Goal: Task Accomplishment & Management: Complete application form

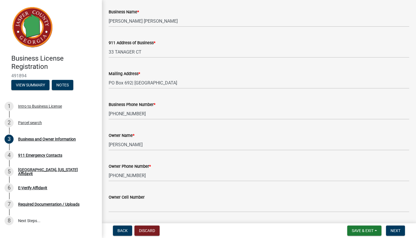
scroll to position [57, 0]
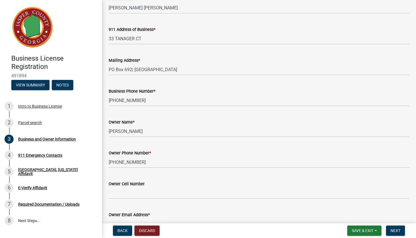
type input "Real Estate and Asset Recovery"
click at [197, 40] on input "33 TANAGER CT" at bounding box center [259, 39] width 301 height 12
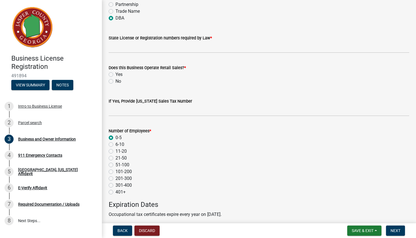
scroll to position [380, 0]
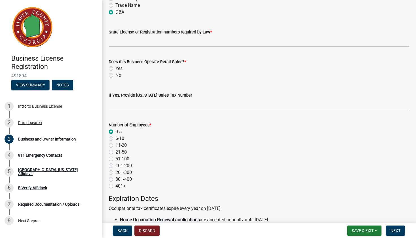
type input "[STREET_ADDRESS]"
click at [115, 75] on label "No" at bounding box center [118, 75] width 6 height 7
click at [115, 75] on input "No" at bounding box center [117, 74] width 4 height 4
radio input "true"
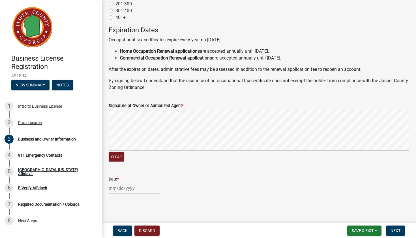
scroll to position [548, 0]
click at [118, 158] on button "Clear" at bounding box center [116, 156] width 15 height 9
click at [396, 231] on span "Next" at bounding box center [396, 230] width 10 height 5
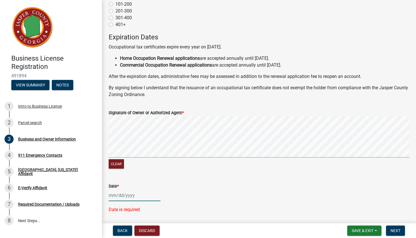
click at [111, 196] on div at bounding box center [135, 195] width 52 height 12
select select "10"
select select "2025"
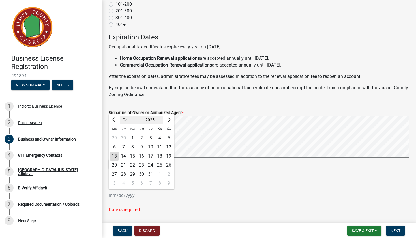
click at [114, 156] on div "13" at bounding box center [114, 155] width 9 height 9
type input "[DATE]"
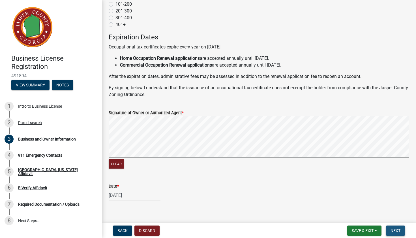
click at [395, 232] on span "Next" at bounding box center [396, 230] width 10 height 5
click at [393, 232] on span "Next" at bounding box center [396, 230] width 10 height 5
click at [396, 231] on span "Next" at bounding box center [396, 230] width 10 height 5
click at [360, 212] on main "Business and Owner Information share Share Business Information Business Name *…" at bounding box center [259, 110] width 314 height 221
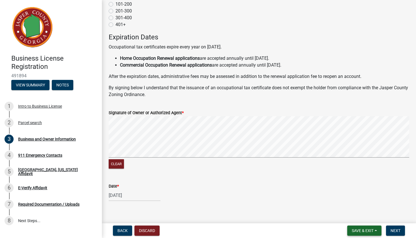
click at [367, 230] on span "Save & Exit" at bounding box center [363, 230] width 22 height 5
click at [350, 200] on button "Save" at bounding box center [358, 202] width 45 height 14
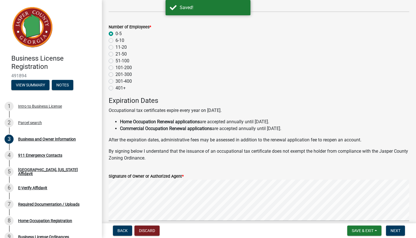
scroll to position [509, 0]
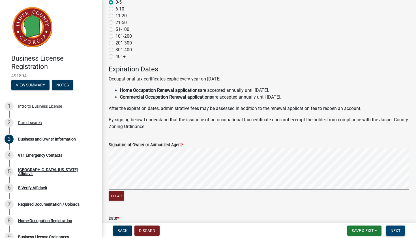
click at [397, 233] on button "Next" at bounding box center [395, 230] width 19 height 10
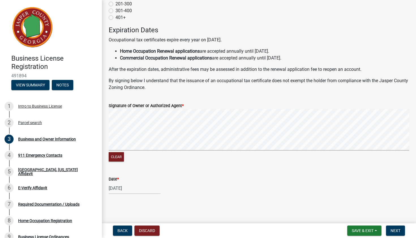
scroll to position [555, 0]
click at [395, 227] on button "Next" at bounding box center [395, 230] width 19 height 10
click at [397, 229] on span "Next" at bounding box center [396, 230] width 10 height 5
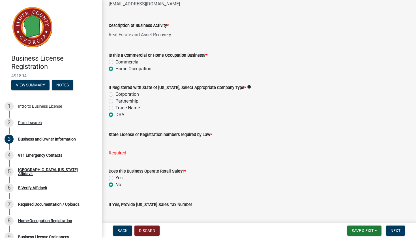
scroll to position [276, 0]
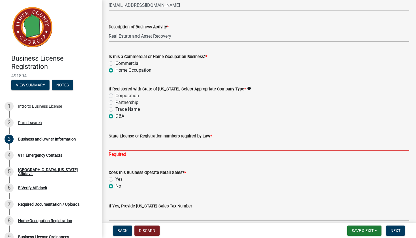
click at [152, 146] on input "State License or Registration numbers required by Law *" at bounding box center [259, 145] width 301 height 12
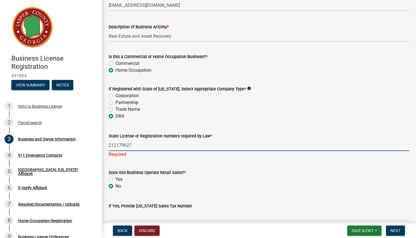
click at [116, 144] on input "212179627" at bounding box center [259, 145] width 301 height 12
type input "212-17-9627"
click at [395, 231] on span "Next" at bounding box center [396, 230] width 10 height 5
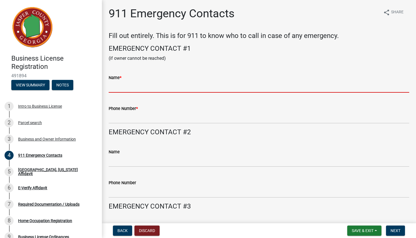
click at [118, 90] on input "Name *" at bounding box center [259, 87] width 301 height 12
click at [123, 230] on span "Back" at bounding box center [122, 230] width 10 height 5
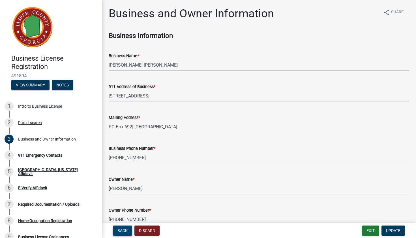
click at [125, 231] on span "Back" at bounding box center [122, 230] width 10 height 5
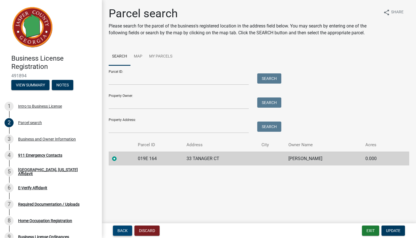
click at [125, 231] on span "Back" at bounding box center [122, 230] width 10 height 5
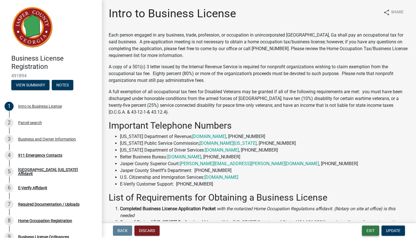
click at [373, 230] on button "Exit" at bounding box center [370, 230] width 17 height 10
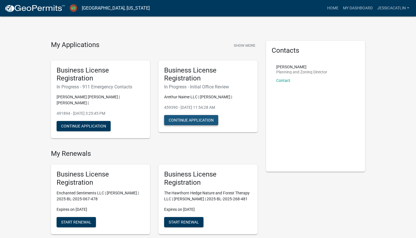
click at [194, 119] on button "Continue Application" at bounding box center [191, 120] width 54 height 10
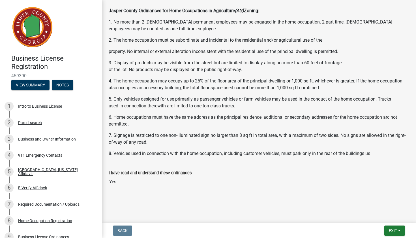
scroll to position [482, 0]
click at [35, 124] on div "Parcel search" at bounding box center [30, 123] width 24 height 4
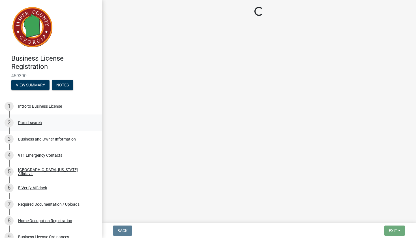
scroll to position [0, 0]
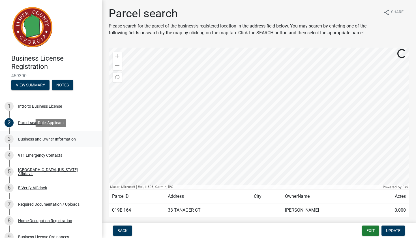
click at [44, 139] on div "Business and Owner Information" at bounding box center [47, 139] width 58 height 4
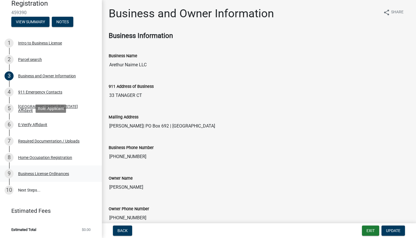
scroll to position [63, 0]
click at [39, 127] on div "6 E-Verify Affidavit" at bounding box center [49, 124] width 88 height 9
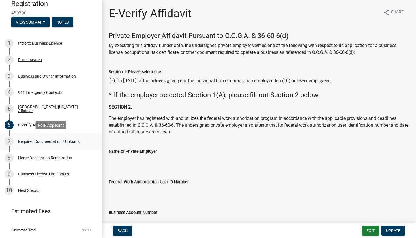
click at [49, 140] on div "Required Documentation / Uploads" at bounding box center [48, 141] width 61 height 4
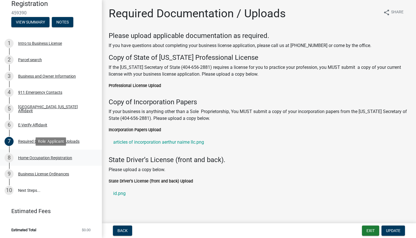
click at [52, 156] on div "Home Occupation Registration" at bounding box center [45, 158] width 54 height 4
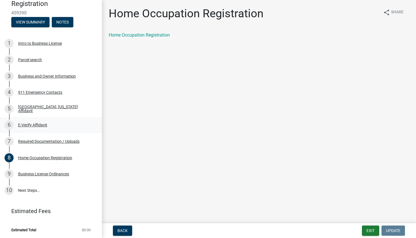
click at [41, 129] on div "6 E-Verify Affidavit" at bounding box center [49, 124] width 88 height 9
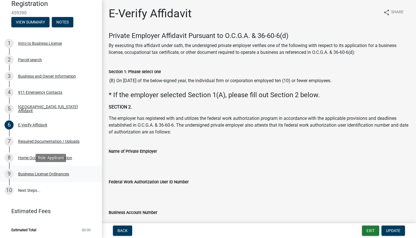
click at [37, 174] on div "Business License Ordinances" at bounding box center [43, 174] width 51 height 4
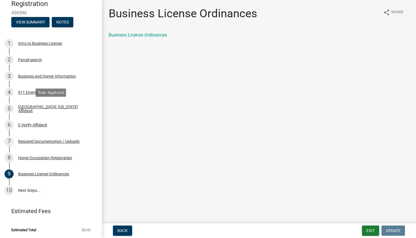
scroll to position [0, 0]
click at [40, 74] on div "Business and Owner Information" at bounding box center [47, 76] width 58 height 4
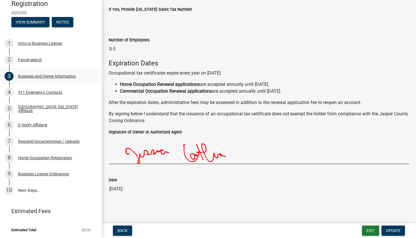
scroll to position [444, 0]
click at [50, 93] on div "911 Emergency Contacts" at bounding box center [40, 92] width 44 height 4
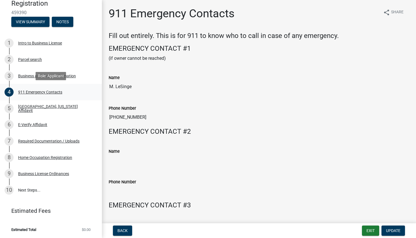
scroll to position [63, 0]
click at [126, 228] on span "Back" at bounding box center [122, 230] width 10 height 5
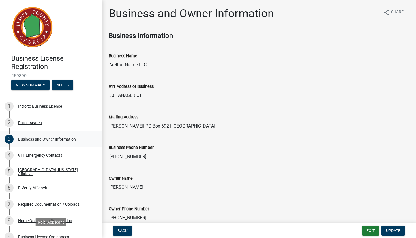
scroll to position [0, 0]
click at [128, 231] on button "Back" at bounding box center [122, 230] width 19 height 10
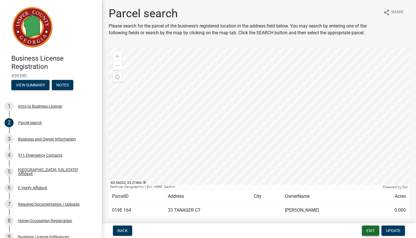
click at [371, 232] on button "Exit" at bounding box center [370, 230] width 17 height 10
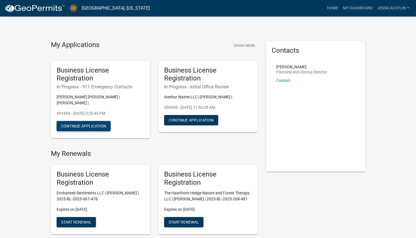
click at [84, 121] on button "Continue Application" at bounding box center [84, 126] width 54 height 10
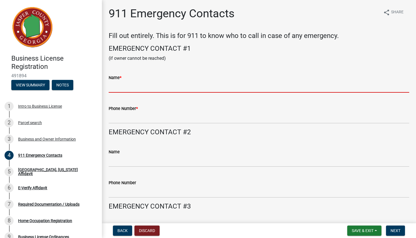
click at [155, 89] on input "Name *" at bounding box center [259, 87] width 301 height 12
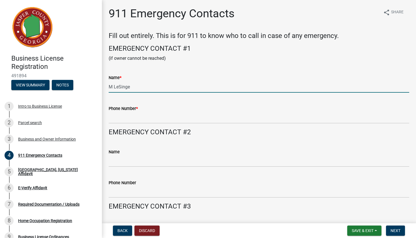
type input "M LeSinge"
click at [145, 115] on input "Phone Number *" at bounding box center [259, 118] width 301 height 12
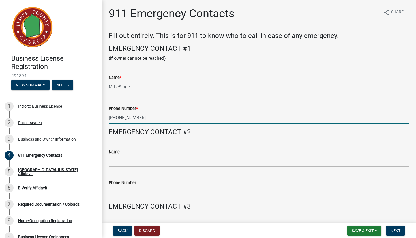
type input "[PHONE_NUMBER]"
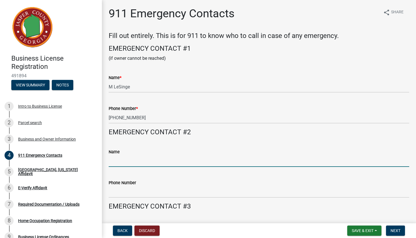
click at [134, 162] on input "Name" at bounding box center [259, 161] width 301 height 12
click at [393, 229] on span "Next" at bounding box center [396, 230] width 10 height 5
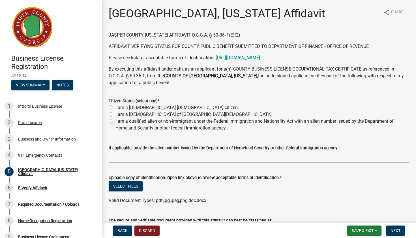
click at [115, 107] on label "I am a [DEMOGRAPHIC_DATA] [DEMOGRAPHIC_DATA] citizen" at bounding box center [176, 107] width 122 height 7
click at [115, 107] on input "I am a [DEMOGRAPHIC_DATA] [DEMOGRAPHIC_DATA] citizen" at bounding box center [117, 106] width 4 height 4
radio input "true"
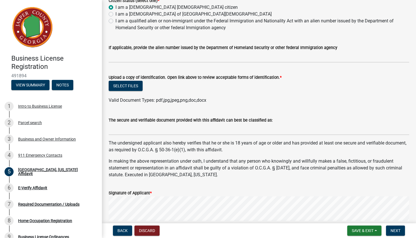
scroll to position [107, 0]
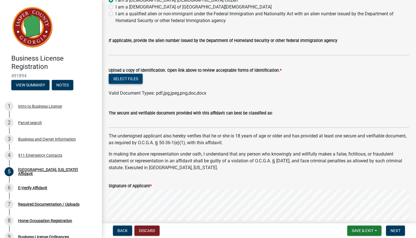
click at [136, 77] on button "Select files" at bounding box center [126, 79] width 34 height 10
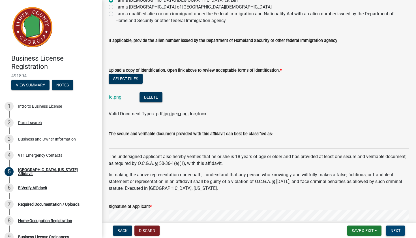
click at [395, 231] on span "Next" at bounding box center [396, 230] width 10 height 5
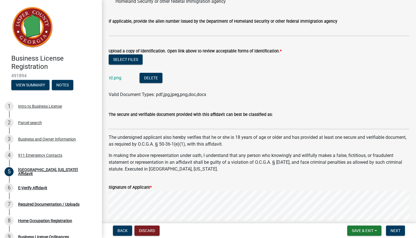
scroll to position [257, 0]
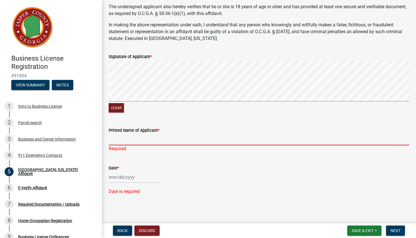
click at [122, 141] on input "Printed Name of Applicant *" at bounding box center [259, 140] width 301 height 12
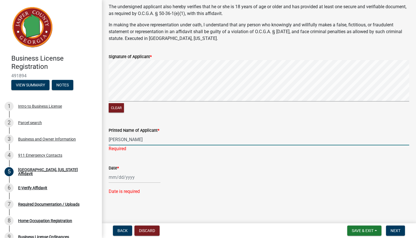
type input "[PERSON_NAME]"
select select "10"
select select "2025"
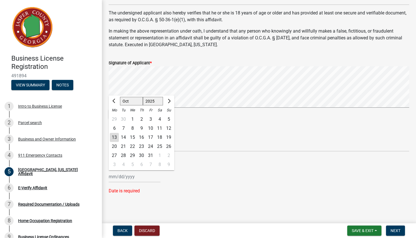
scroll to position [251, 0]
click at [114, 138] on div "13" at bounding box center [114, 137] width 9 height 9
type input "[DATE]"
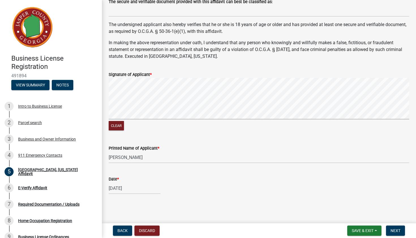
scroll to position [0, 0]
click at [394, 231] on span "Next" at bounding box center [396, 230] width 10 height 5
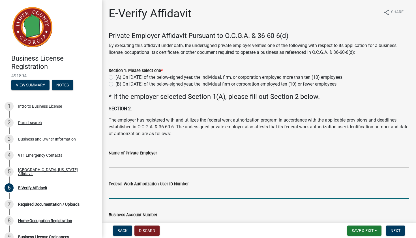
click at [115, 83] on label "(B) On [DATE] of the below-signed year, the individual firm or corporation empl…" at bounding box center [226, 84] width 222 height 7
click at [115, 83] on input "(B) On [DATE] of the below-signed year, the individual firm or corporation empl…" at bounding box center [117, 83] width 4 height 4
radio input "true"
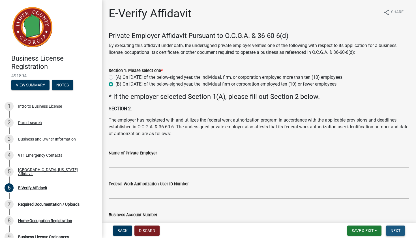
click at [390, 231] on button "Next" at bounding box center [395, 230] width 19 height 10
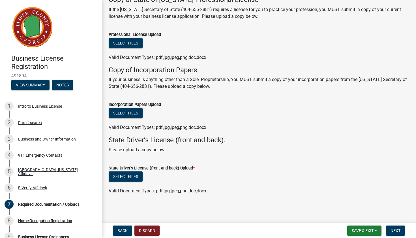
scroll to position [57, 0]
click at [124, 174] on button "Select files" at bounding box center [126, 177] width 34 height 10
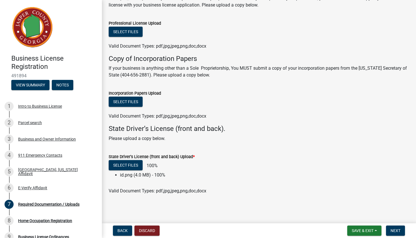
scroll to position [69, 0]
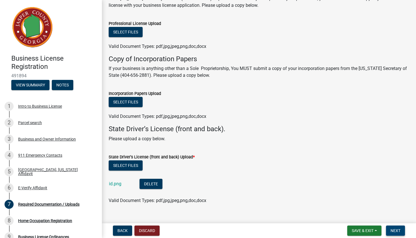
click at [396, 231] on span "Next" at bounding box center [396, 230] width 10 height 5
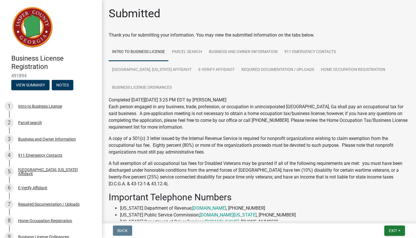
scroll to position [0, 0]
click at [189, 55] on link "Parcel search" at bounding box center [186, 52] width 37 height 18
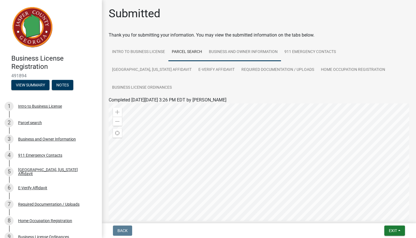
click at [243, 49] on link "Business and Owner Information" at bounding box center [244, 52] width 76 height 18
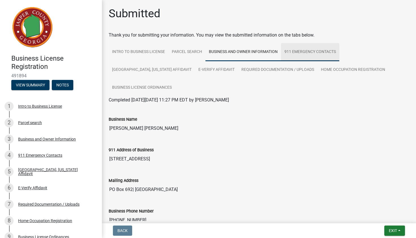
click at [308, 50] on link "911 Emergency Contacts" at bounding box center [310, 52] width 58 height 18
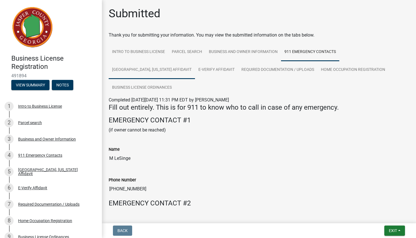
click at [157, 68] on link "[GEOGRAPHIC_DATA], [US_STATE] Affidavit" at bounding box center [152, 70] width 86 height 18
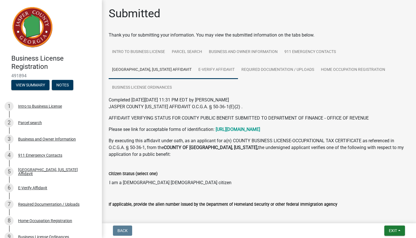
click at [212, 69] on link "E-Verify Affidavit" at bounding box center [216, 70] width 43 height 18
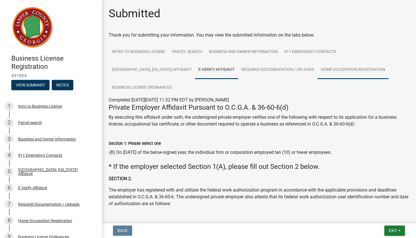
click at [338, 69] on link "Home Occupation Registration" at bounding box center [353, 70] width 71 height 18
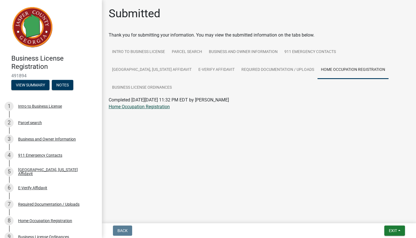
click at [157, 109] on link "Home Occupation Registration" at bounding box center [139, 106] width 61 height 5
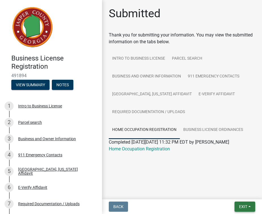
click at [239, 207] on span "Exit" at bounding box center [243, 207] width 8 height 5
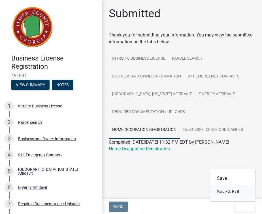
click at [232, 191] on button "Save & Exit" at bounding box center [232, 192] width 45 height 14
